Goal: Task Accomplishment & Management: Use online tool/utility

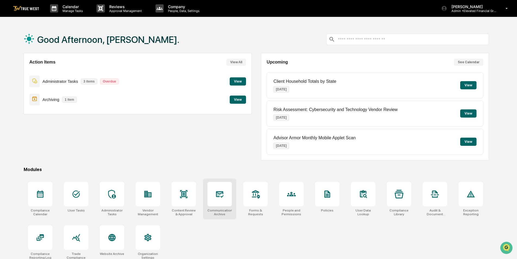
click at [225, 196] on div at bounding box center [219, 194] width 24 height 24
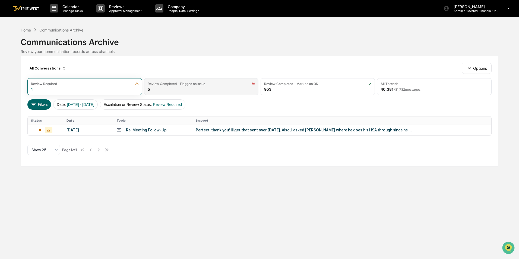
click at [214, 84] on div "Review Completed - Flagged as Issue" at bounding box center [201, 84] width 107 height 4
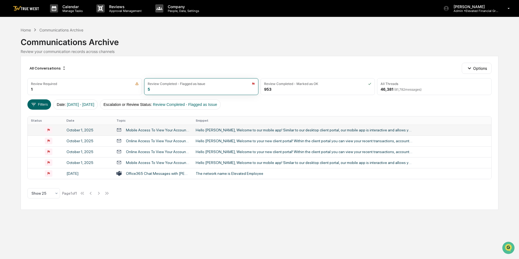
click at [226, 129] on div "Hello [PERSON_NAME], Welcome to our mobile app! Similar to our desktop client p…" at bounding box center [304, 130] width 217 height 4
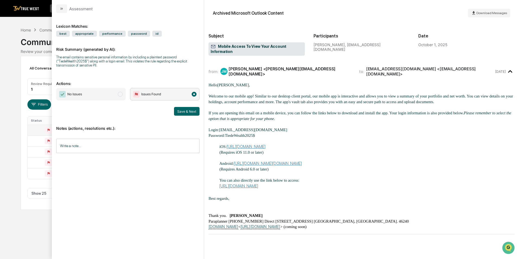
click at [40, 214] on div "Calendar Manage Tasks Reviews Approval Management Company People, Data, Setting…" at bounding box center [259, 129] width 519 height 259
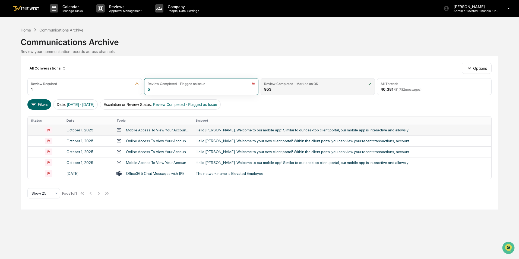
click at [290, 87] on div "Review Completed - Marked as OK 953" at bounding box center [318, 86] width 114 height 17
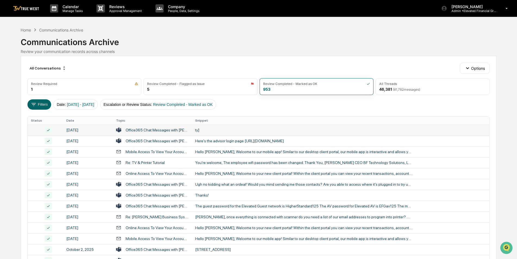
click at [164, 129] on div "Office365 Chat Messages with [PERSON_NAME], [PERSON_NAME] on [DATE]" at bounding box center [157, 130] width 63 height 4
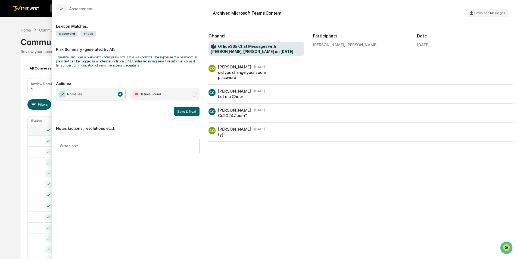
click at [14, 163] on div "Calendar Manage Tasks Reviews Approval Management Company People, Data, Setting…" at bounding box center [258, 213] width 517 height 427
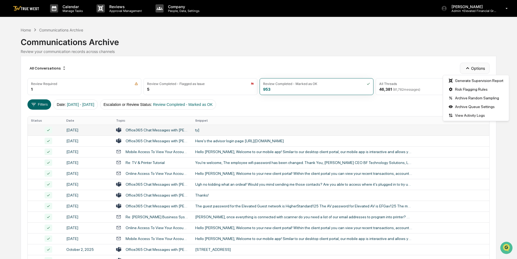
click at [469, 67] on icon "button" at bounding box center [467, 68] width 6 height 6
click at [470, 80] on div "Generate Supervision Report" at bounding box center [476, 80] width 64 height 9
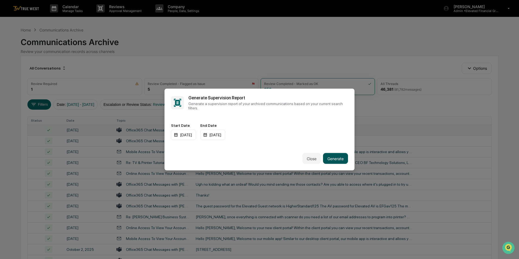
click at [338, 157] on button "Generate" at bounding box center [335, 158] width 25 height 11
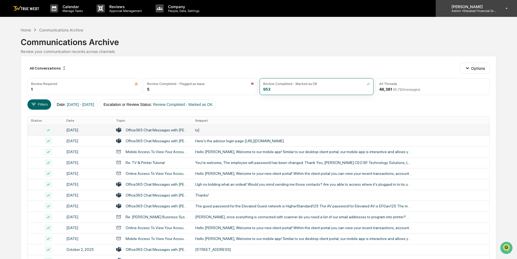
click at [466, 12] on p "Admin • Elevated Financial Group" at bounding box center [472, 11] width 51 height 4
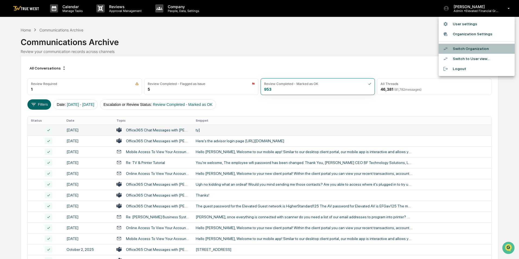
click at [465, 47] on li "Switch Organization" at bounding box center [477, 49] width 76 height 10
